Goal: Task Accomplishment & Management: Use online tool/utility

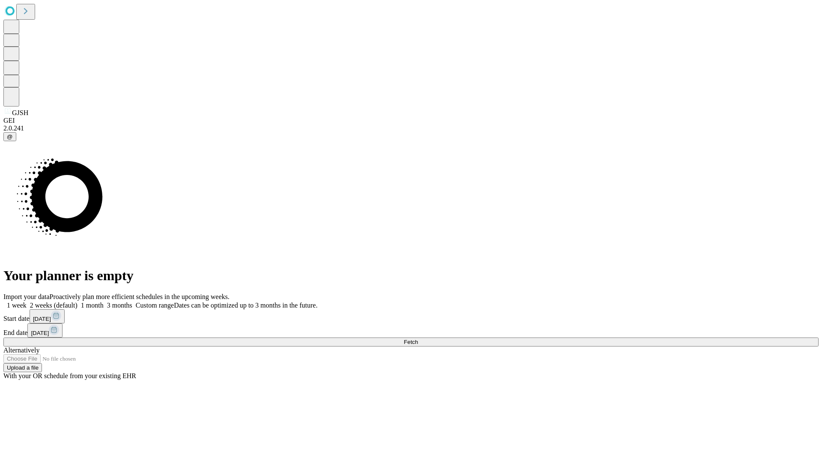
click at [418, 339] on span "Fetch" at bounding box center [411, 342] width 14 height 6
